Goal: Information Seeking & Learning: Check status

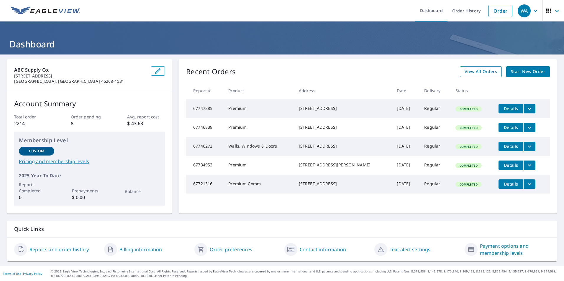
click at [475, 76] on link "View All Orders" at bounding box center [481, 71] width 42 height 11
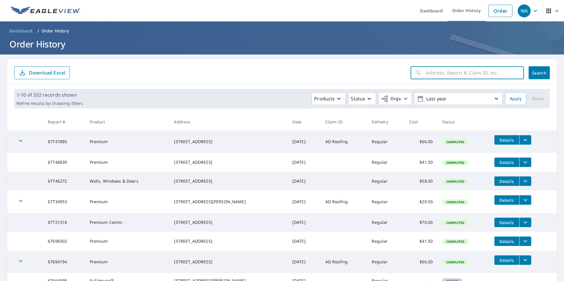
paste input "67673876"
type input "67673876"
click at [536, 69] on button "Search" at bounding box center [538, 72] width 21 height 13
